Goal: Transaction & Acquisition: Purchase product/service

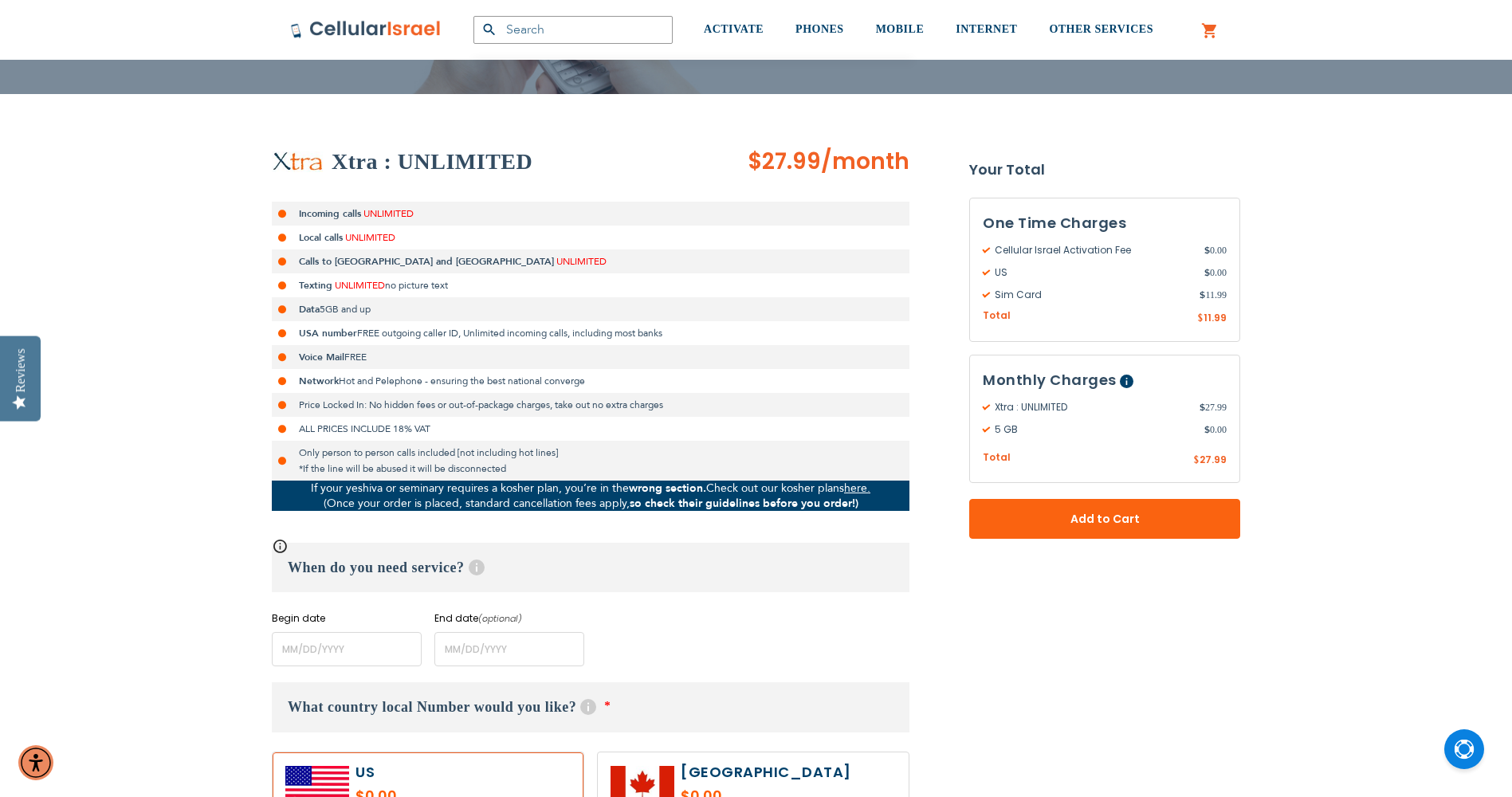
scroll to position [239, 0]
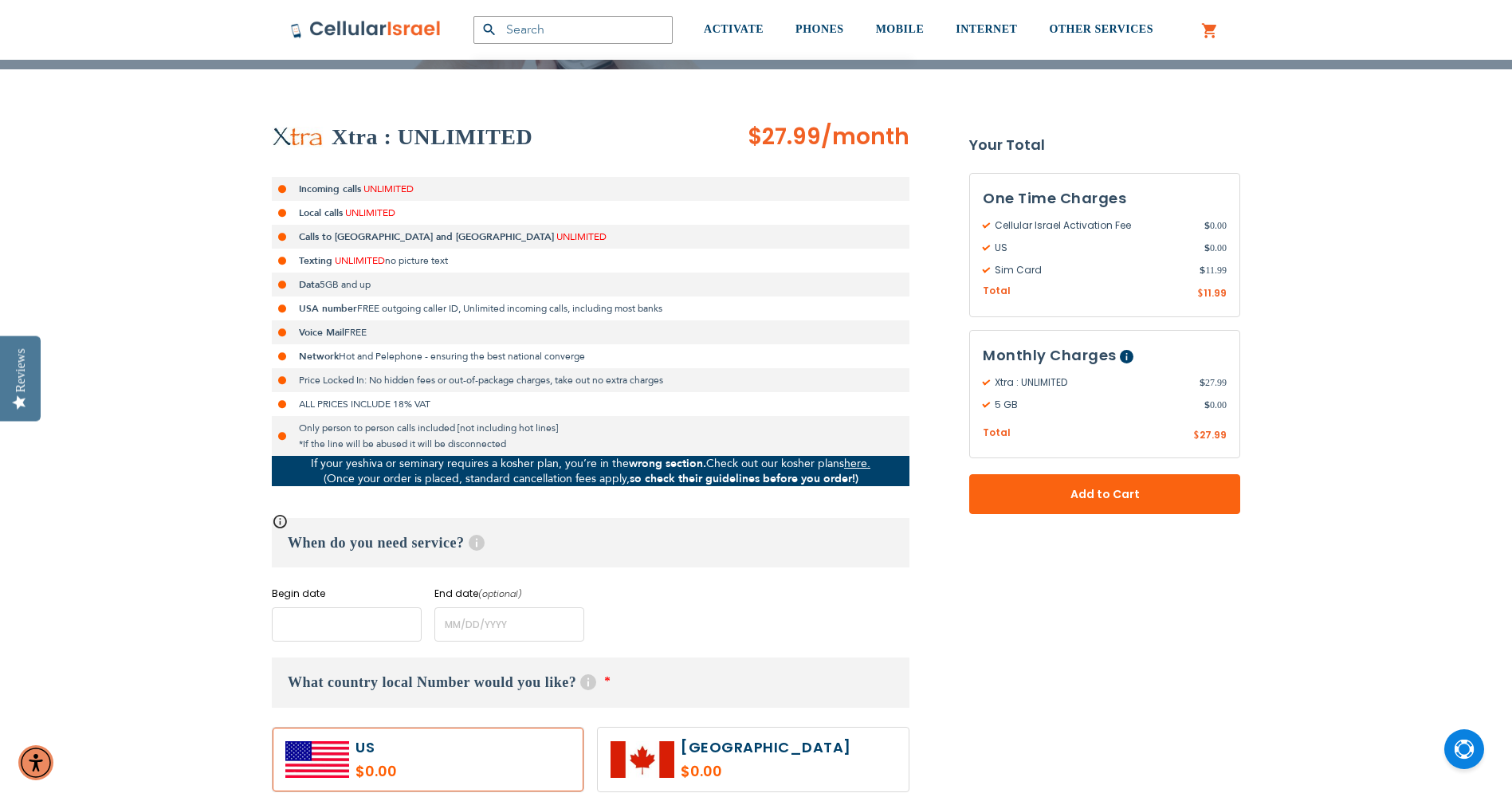
click at [335, 618] on input "name" at bounding box center [347, 624] width 150 height 35
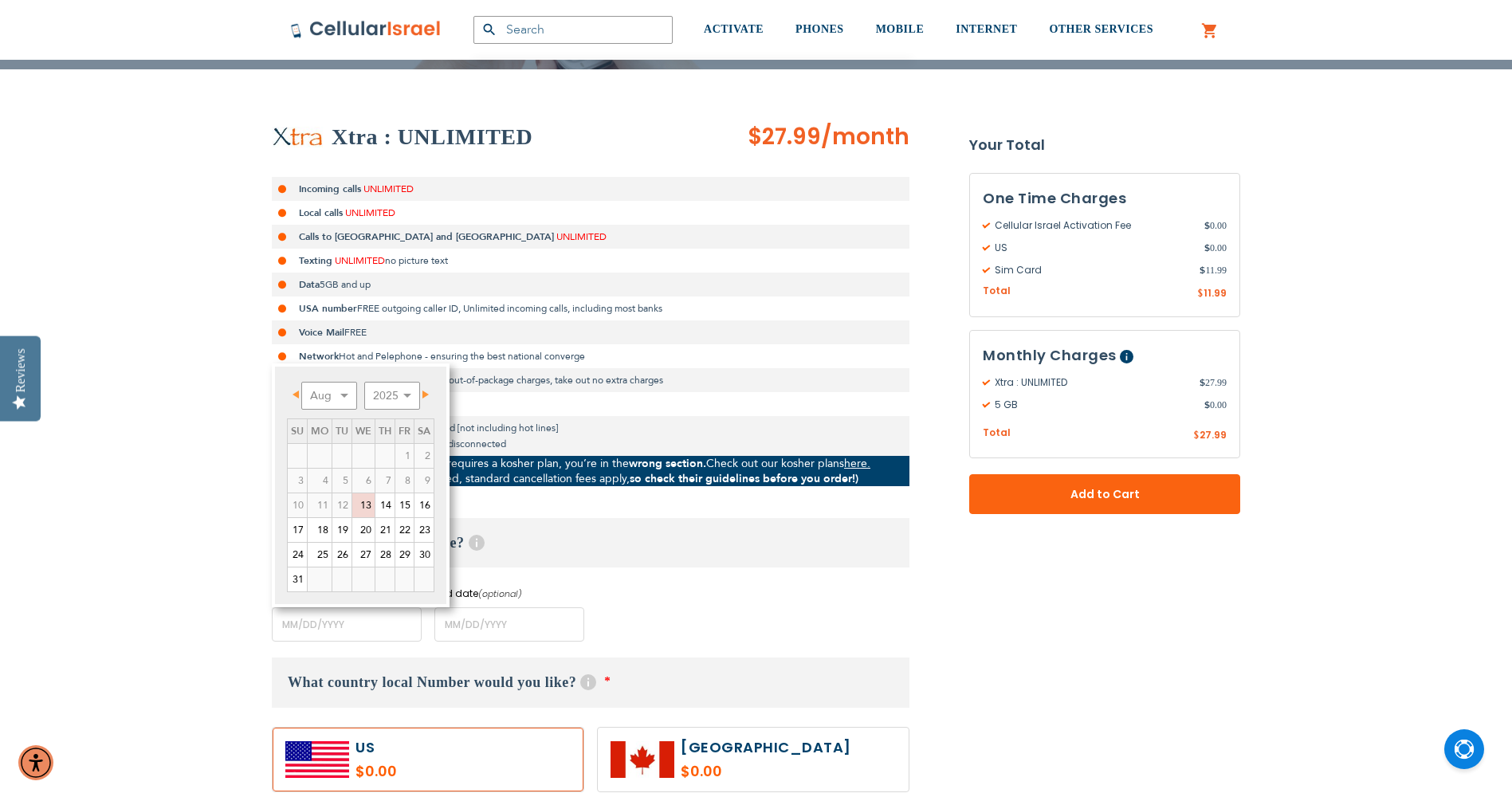
drag, startPoint x: 580, startPoint y: 605, endPoint x: 572, endPoint y: 606, distance: 8.1
click at [576, 606] on div "End date (optional) Please enter End Date Long term plans must be at least 4 mo…" at bounding box center [509, 614] width 150 height 55
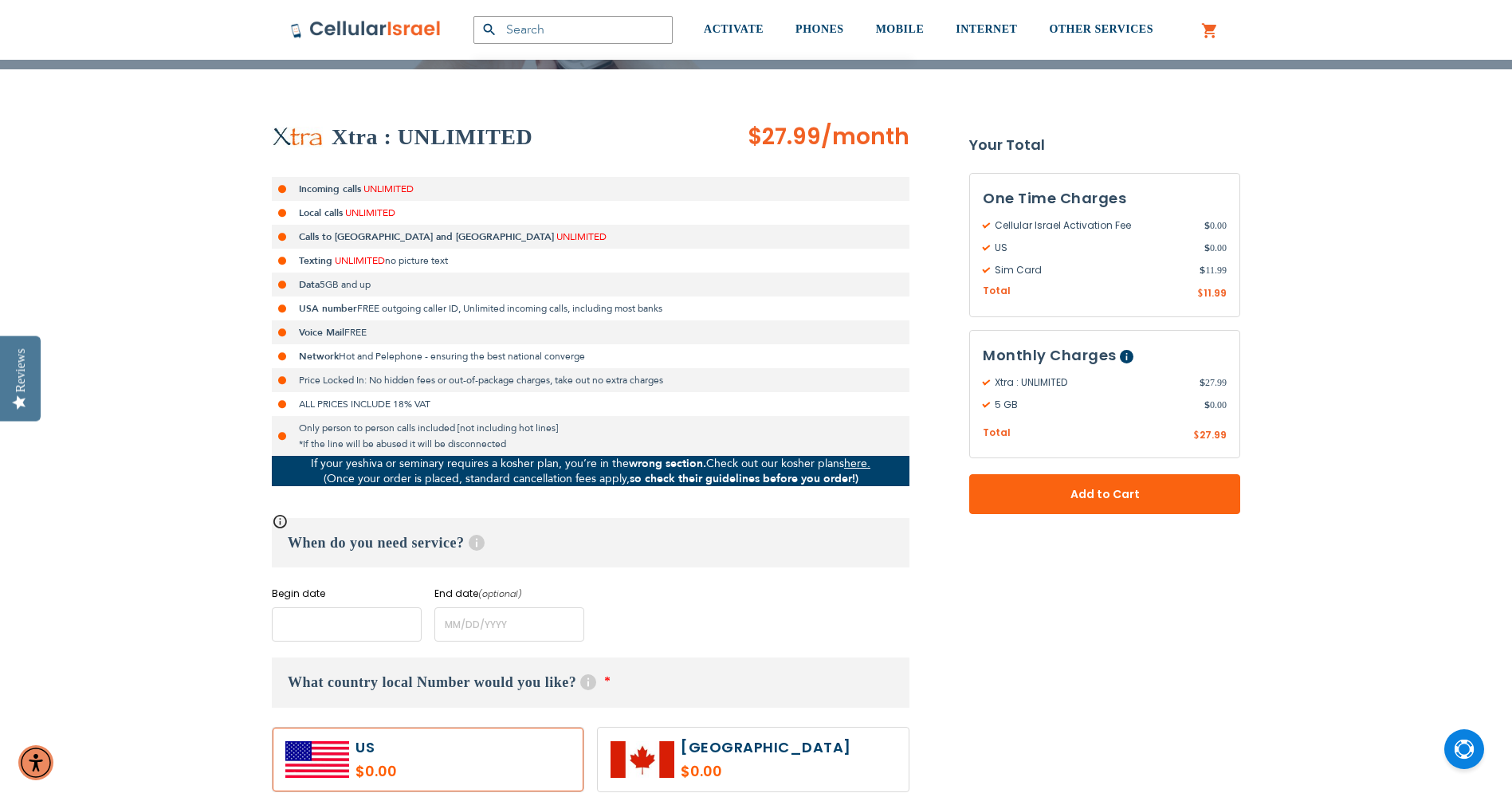
drag, startPoint x: 305, startPoint y: 636, endPoint x: 306, endPoint y: 626, distance: 10.0
click at [305, 630] on input "name" at bounding box center [347, 624] width 150 height 35
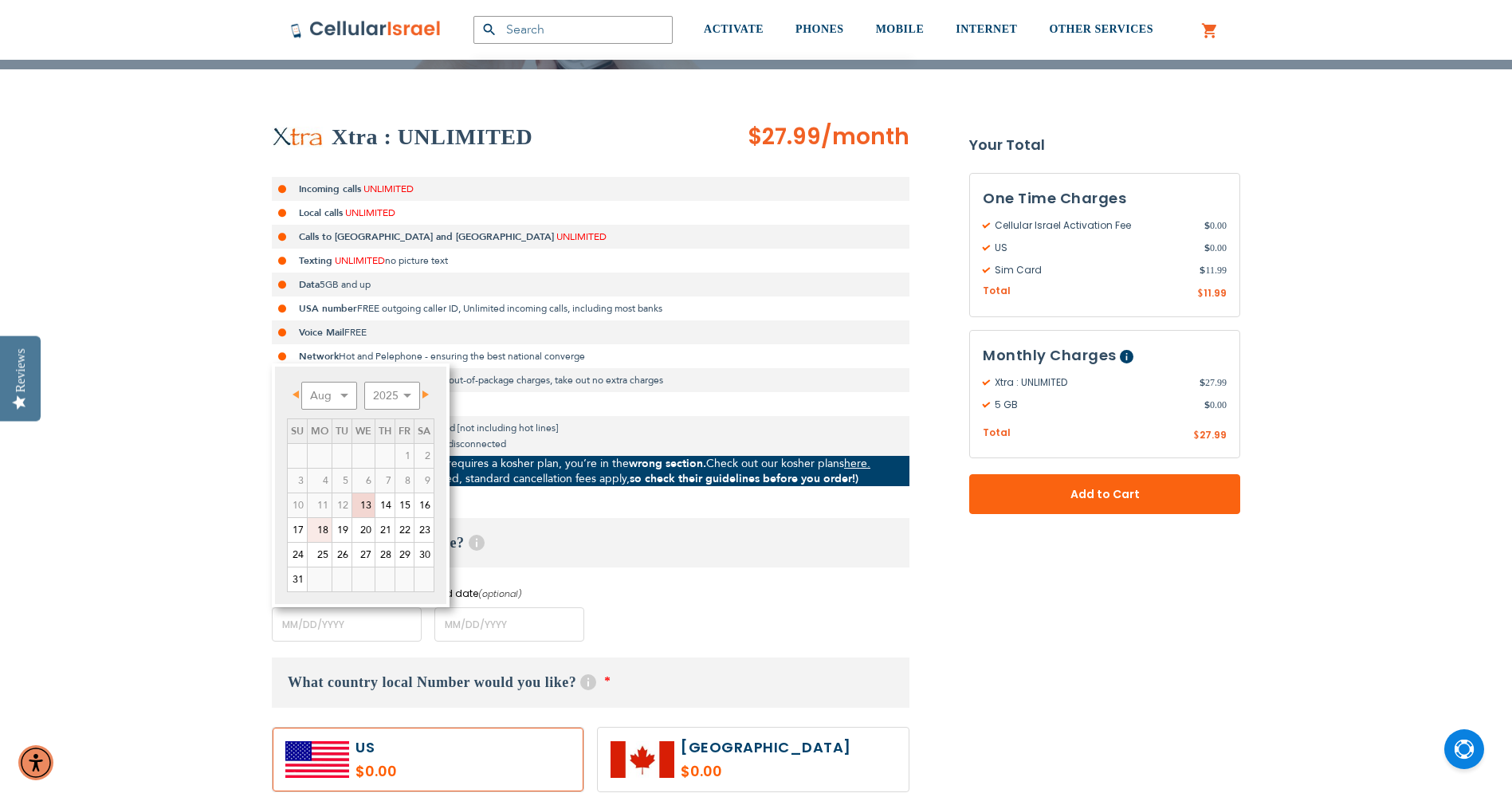
click at [319, 530] on link "18" at bounding box center [320, 530] width 24 height 24
type input "[DATE]"
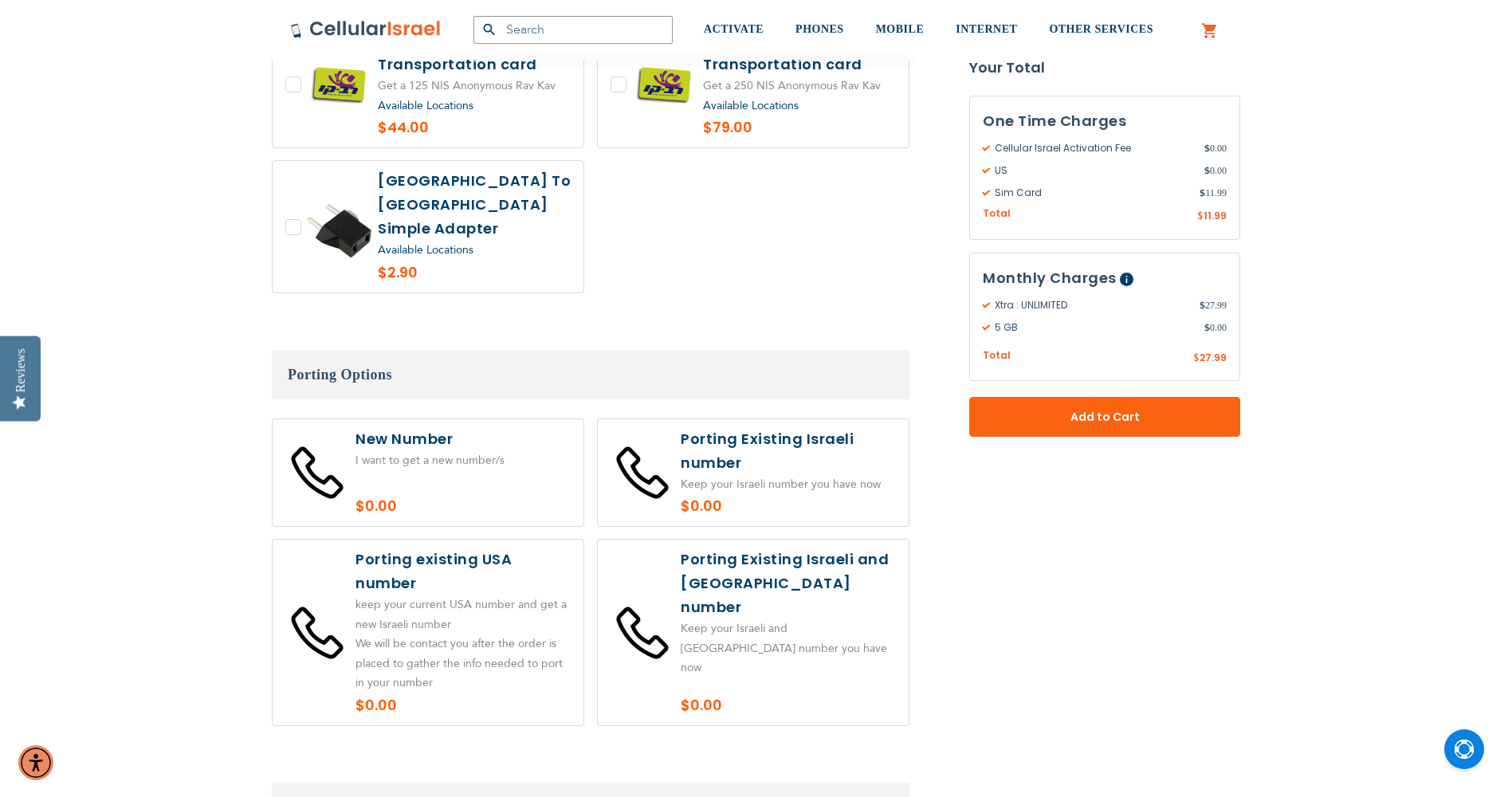
scroll to position [2710, 0]
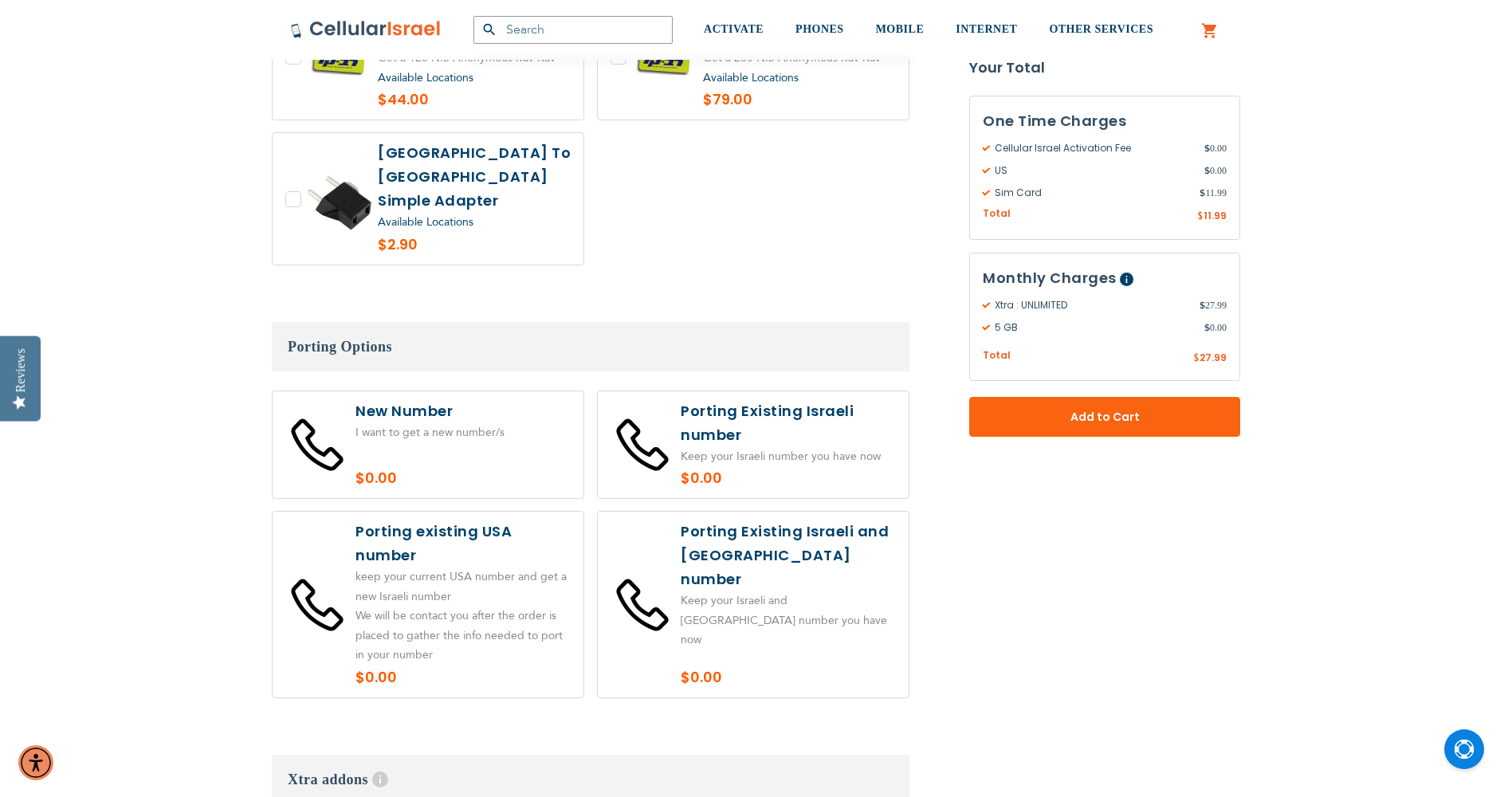
click at [325, 575] on label at bounding box center [428, 604] width 311 height 186
radio input "true"
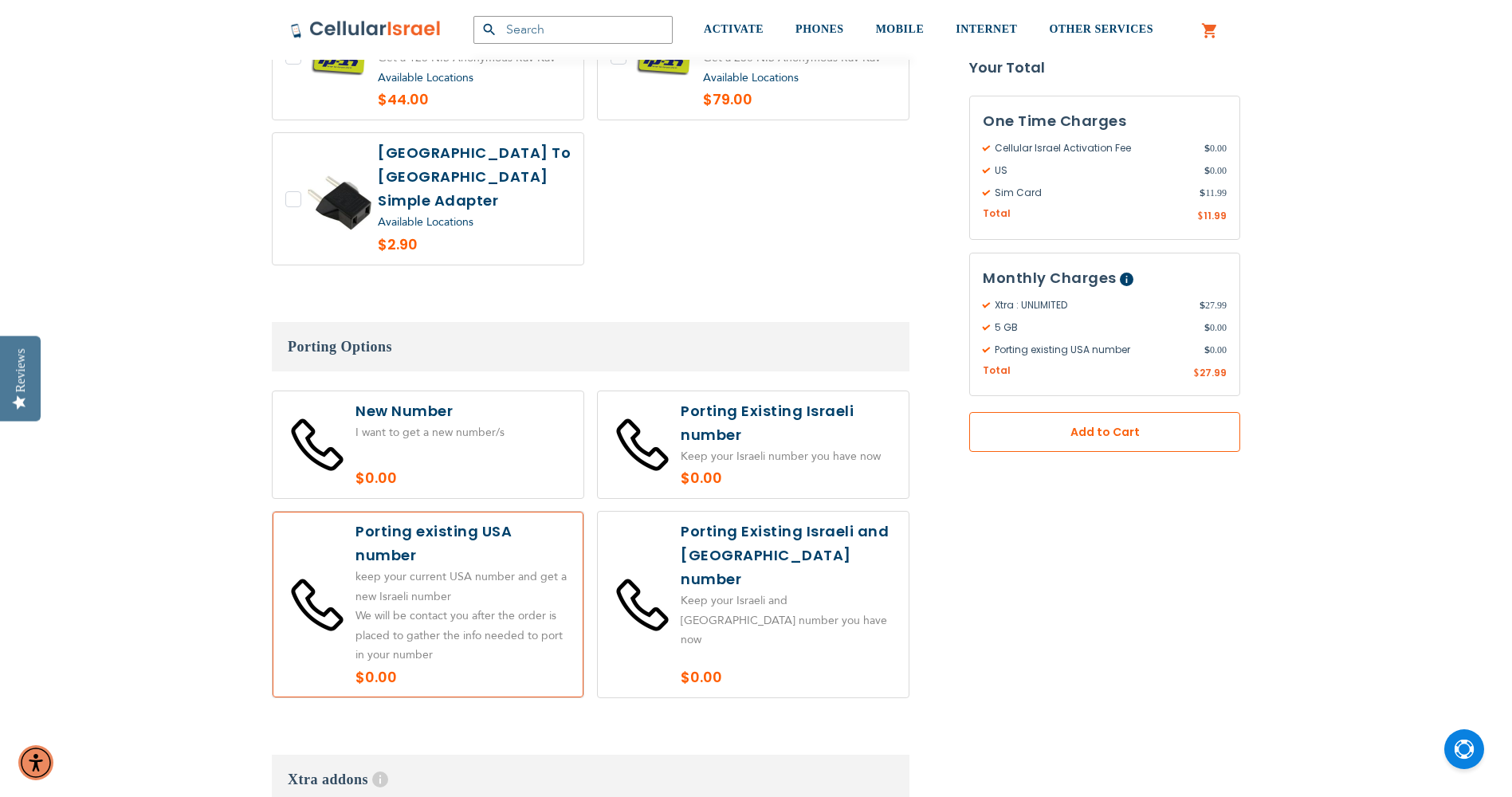
click at [1046, 417] on button "Add to Cart" at bounding box center [1105, 432] width 271 height 40
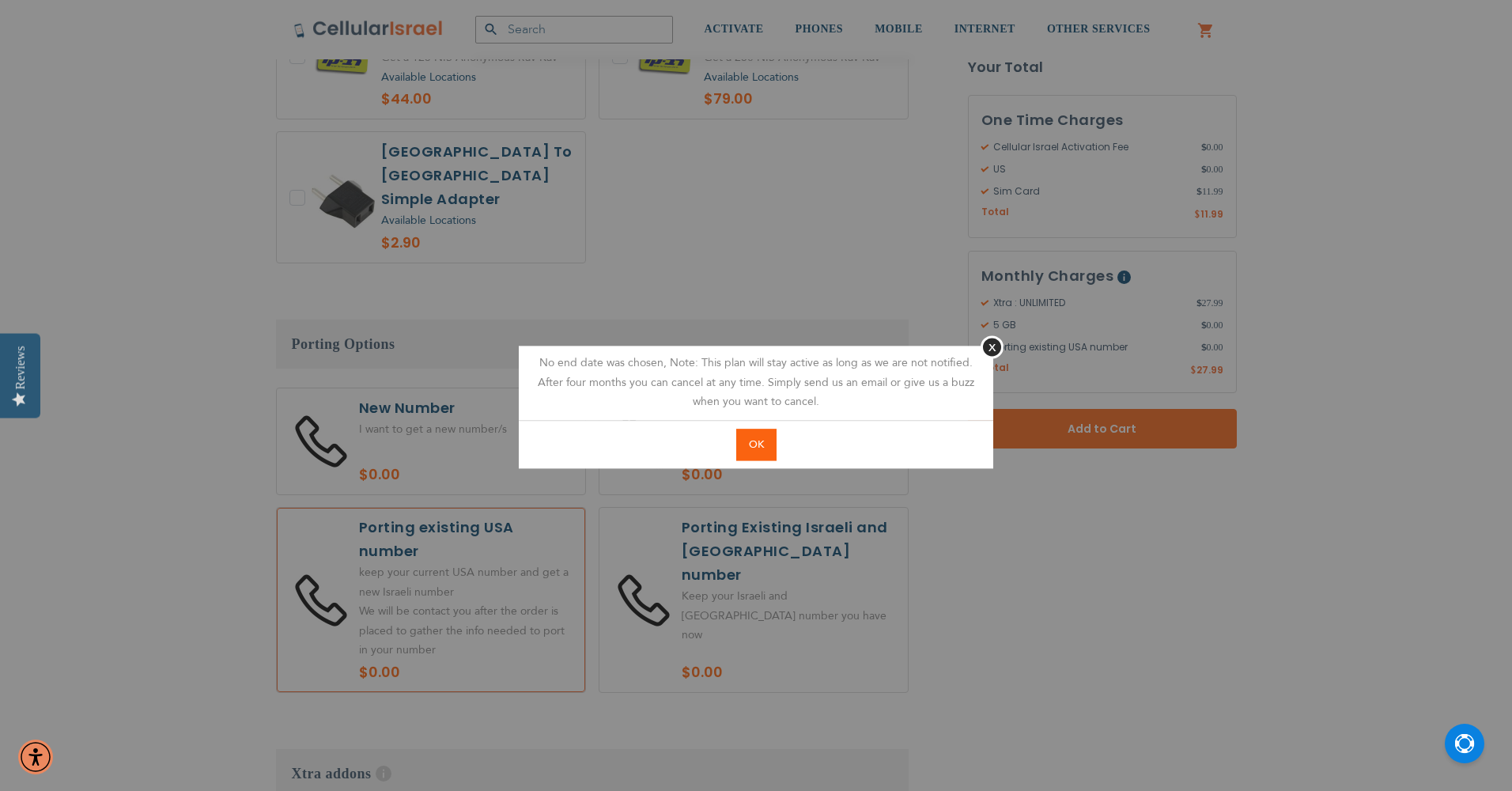
click at [756, 443] on span "OK" at bounding box center [756, 444] width 15 height 14
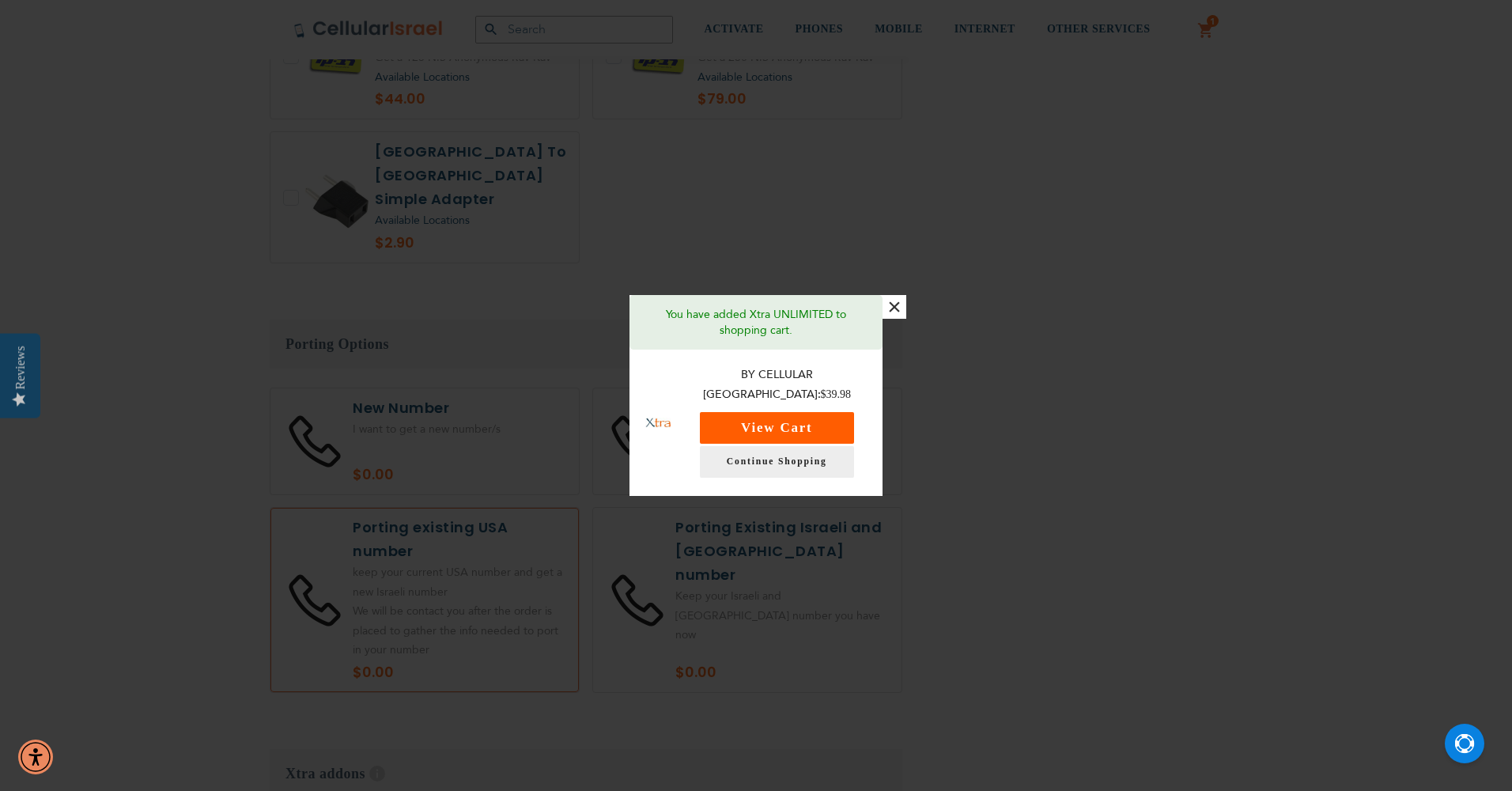
click at [802, 423] on button "View Cart" at bounding box center [776, 428] width 154 height 32
